Goal: Check status

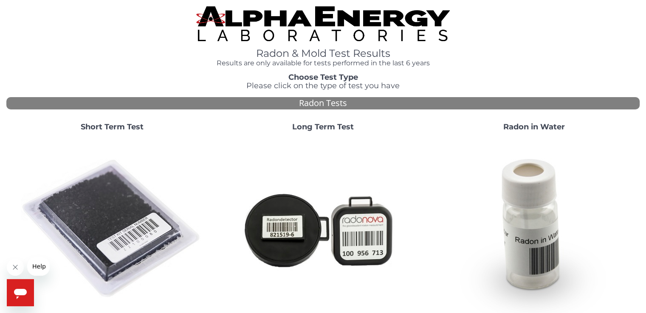
click at [111, 126] on strong "Short Term Test" at bounding box center [112, 126] width 63 height 9
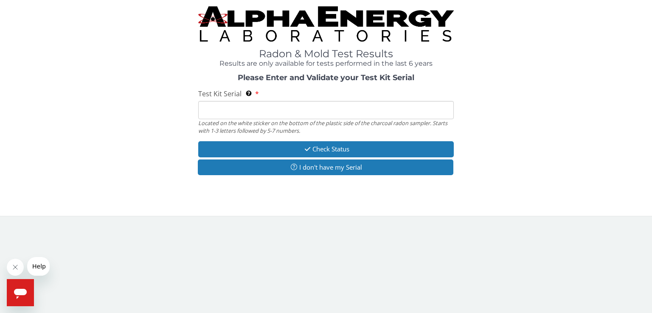
click at [220, 109] on input "Test Kit Serial Located on the white sticker on the bottom of the plastic side …" at bounding box center [326, 110] width 256 height 18
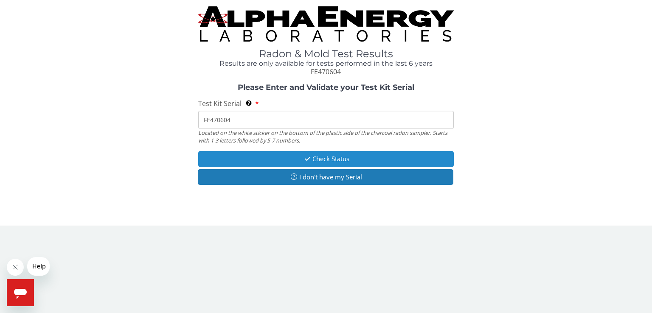
type input "FE470604"
click at [272, 157] on button "Check Status" at bounding box center [326, 159] width 256 height 16
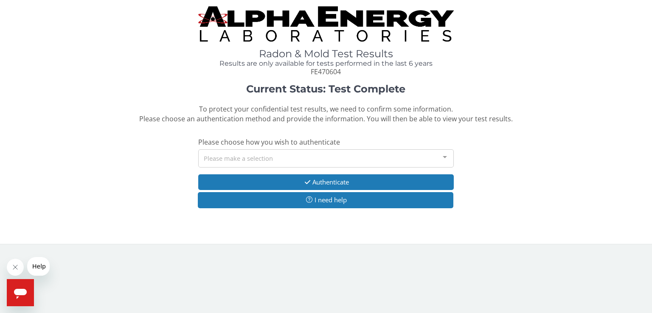
click at [445, 158] on div at bounding box center [445, 158] width 17 height 16
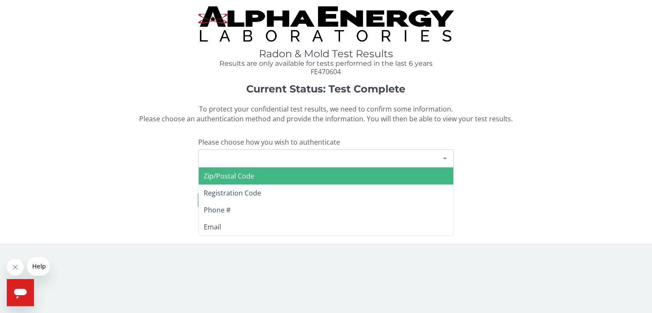
click at [229, 175] on span "Zip/Postal Code" at bounding box center [229, 176] width 51 height 9
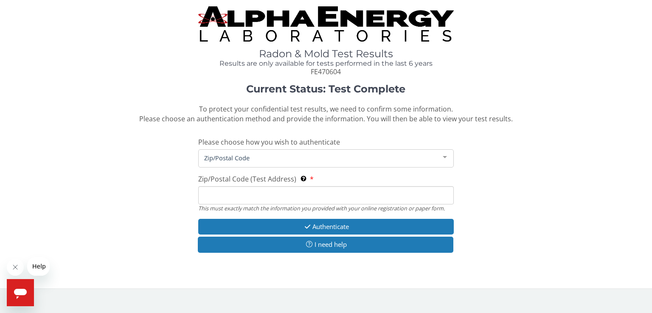
click at [221, 196] on input "Zip/Postal Code (Test Address) This must exactly match the information you prov…" at bounding box center [326, 195] width 256 height 18
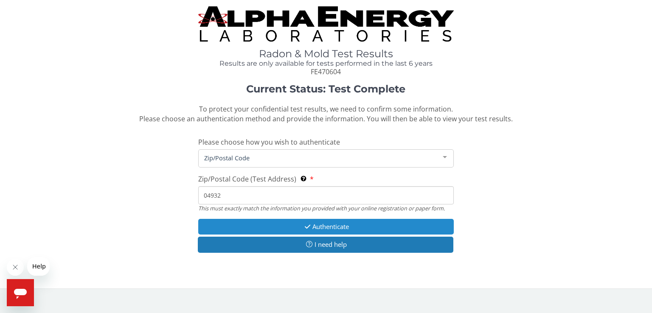
type input "04932"
click at [316, 227] on button "Authenticate" at bounding box center [326, 227] width 256 height 16
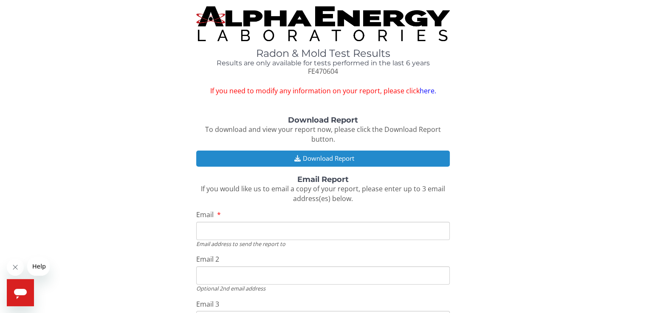
click at [343, 157] on button "Download Report" at bounding box center [322, 159] width 253 height 16
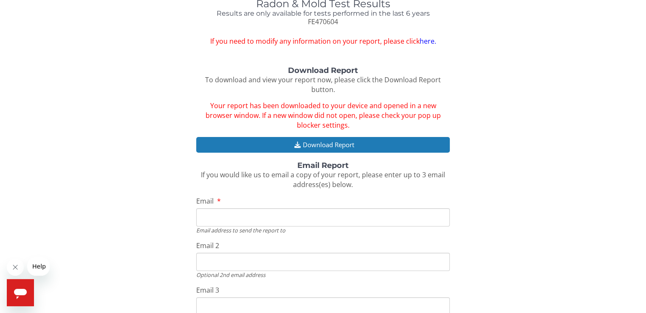
scroll to position [85, 0]
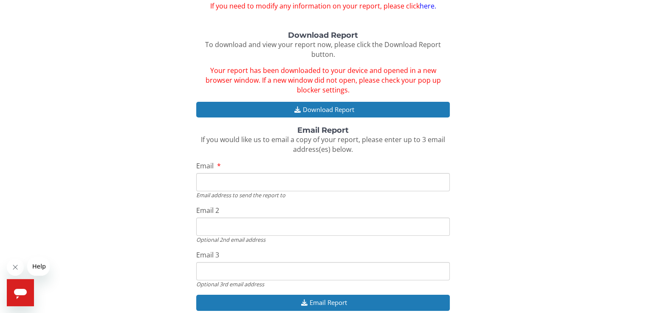
click at [214, 183] on input "Email" at bounding box center [322, 182] width 253 height 18
type input "[EMAIL_ADDRESS][DOMAIN_NAME]"
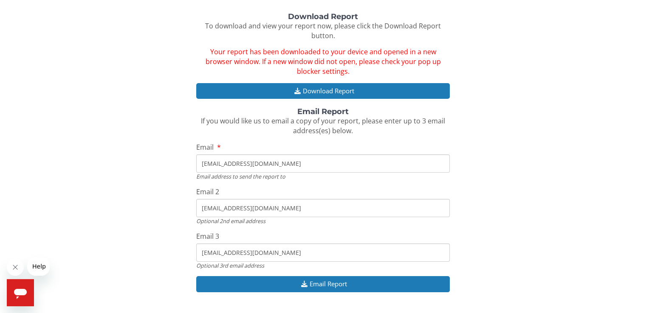
scroll to position [113, 0]
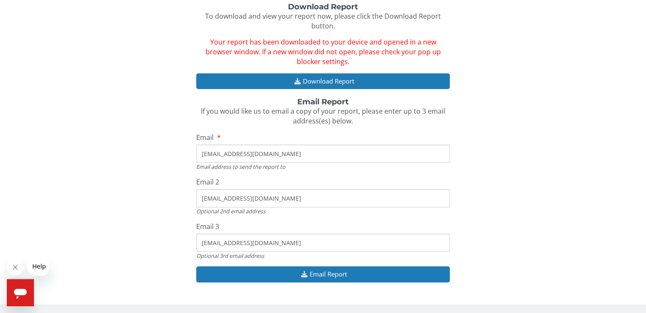
drag, startPoint x: 275, startPoint y: 200, endPoint x: 195, endPoint y: 200, distance: 80.3
click at [195, 200] on div "Download Report To download and view your report now, please click the Download…" at bounding box center [322, 147] width 633 height 289
drag, startPoint x: 275, startPoint y: 242, endPoint x: 199, endPoint y: 240, distance: 75.7
click at [199, 240] on input "[EMAIL_ADDRESS][DOMAIN_NAME]" at bounding box center [322, 243] width 253 height 18
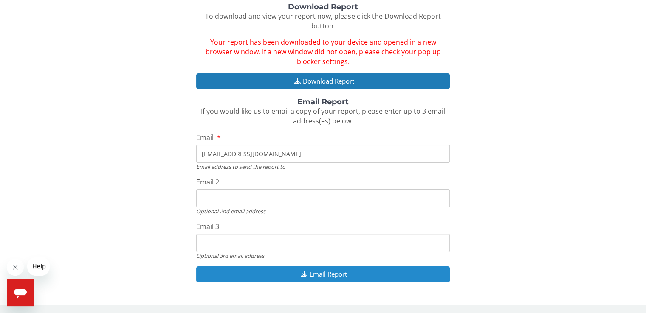
click at [299, 276] on icon "button" at bounding box center [304, 274] width 11 height 6
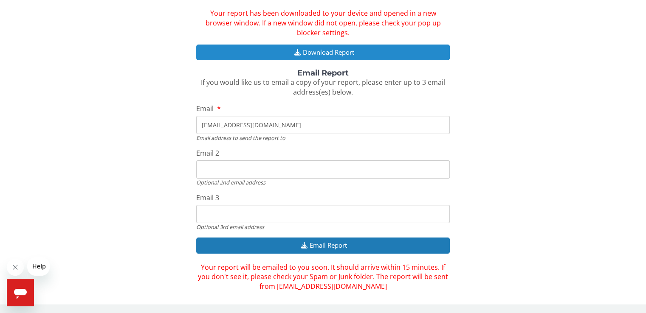
scroll to position [0, 0]
